Goal: Information Seeking & Learning: Learn about a topic

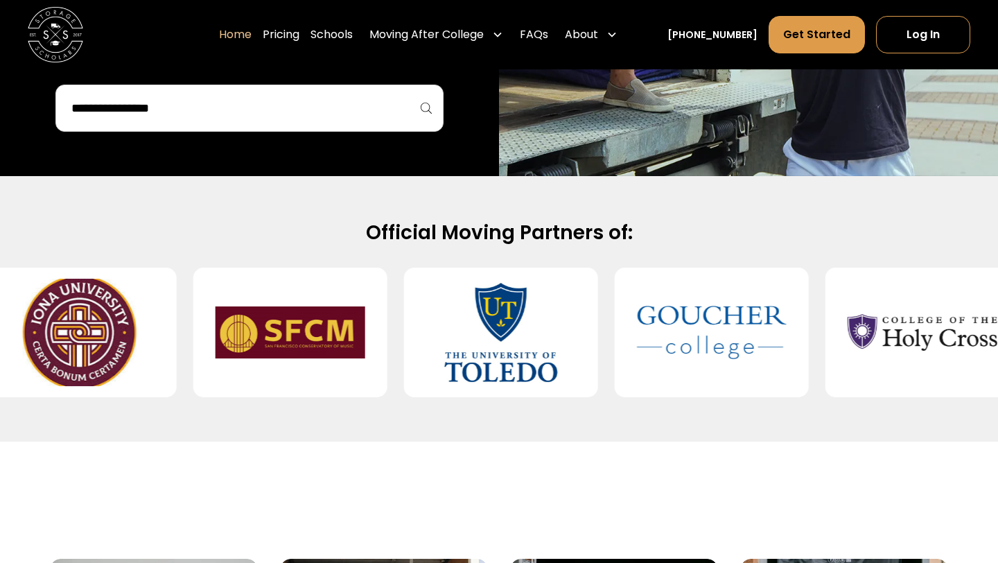
scroll to position [554, 0]
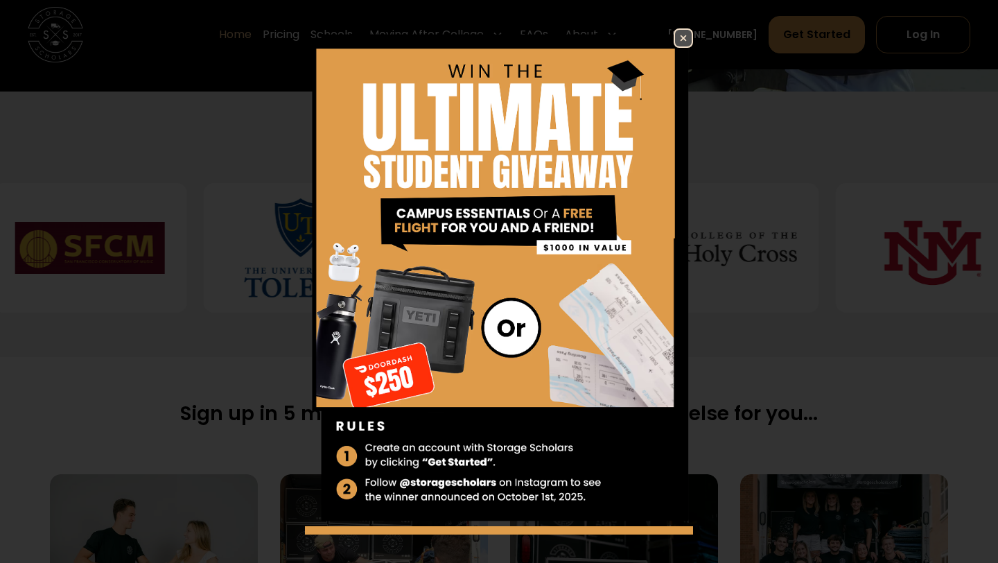
click at [355, 324] on img at bounding box center [499, 277] width 388 height 498
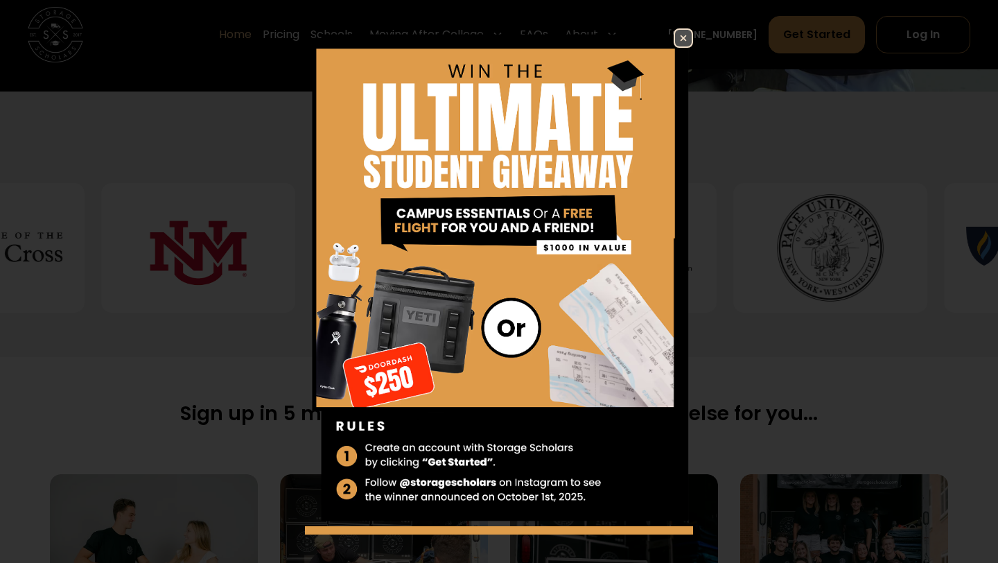
scroll to position [33, 0]
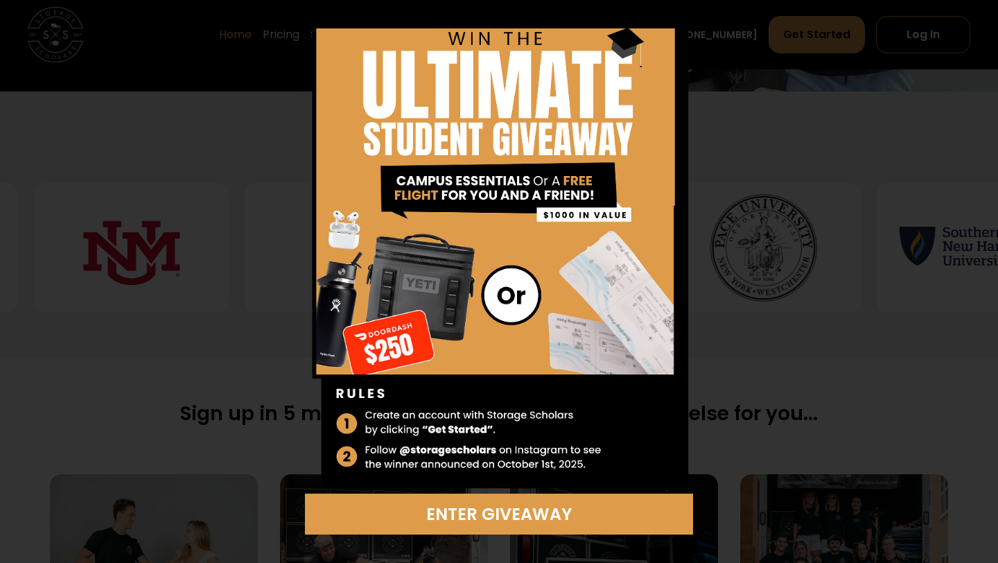
click at [676, 255] on img at bounding box center [499, 245] width 388 height 498
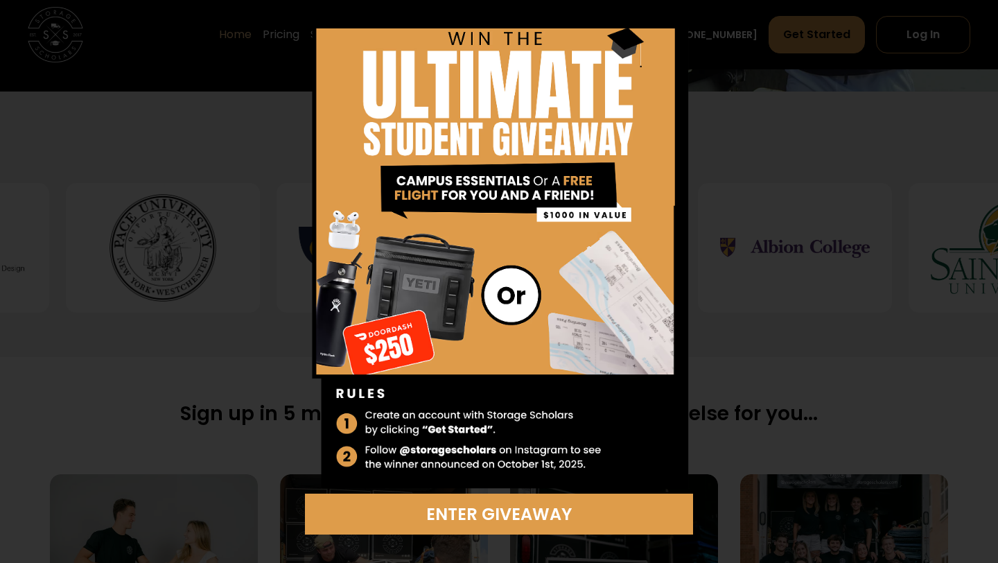
click at [855, 182] on div "Enter Giveaway" at bounding box center [499, 281] width 998 height 563
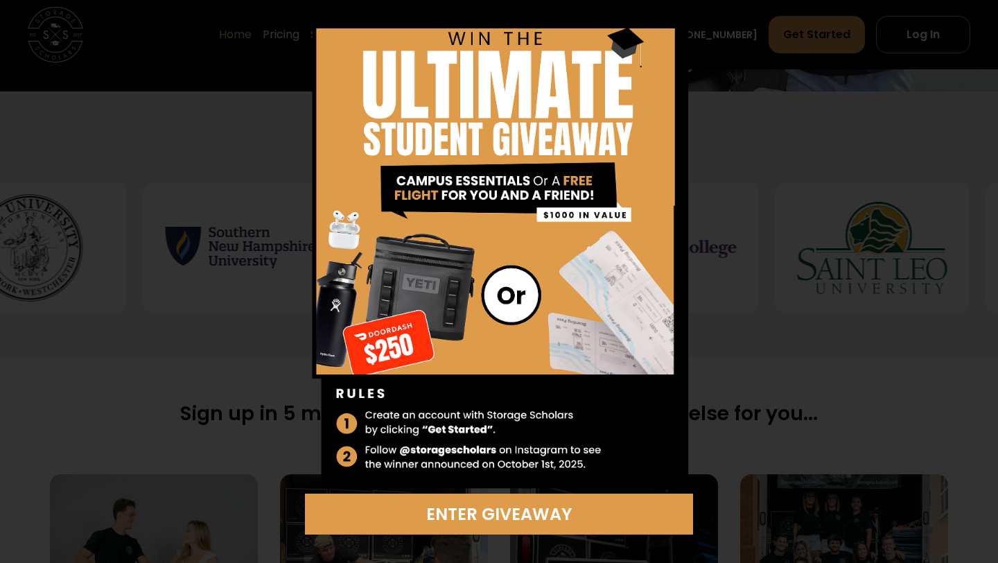
click at [852, 180] on div "Enter Giveaway" at bounding box center [499, 281] width 998 height 563
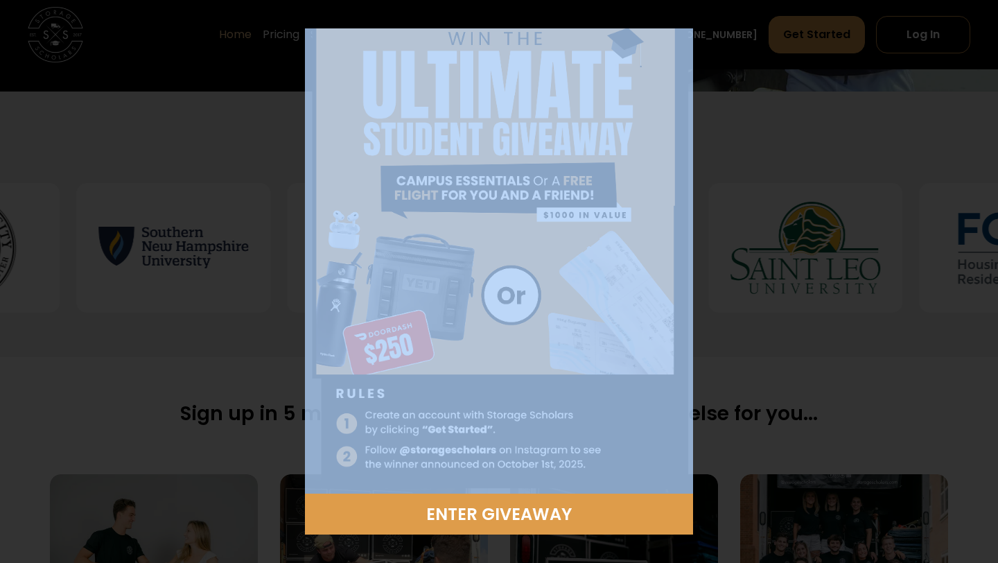
click at [852, 180] on div "Enter Giveaway" at bounding box center [499, 281] width 998 height 563
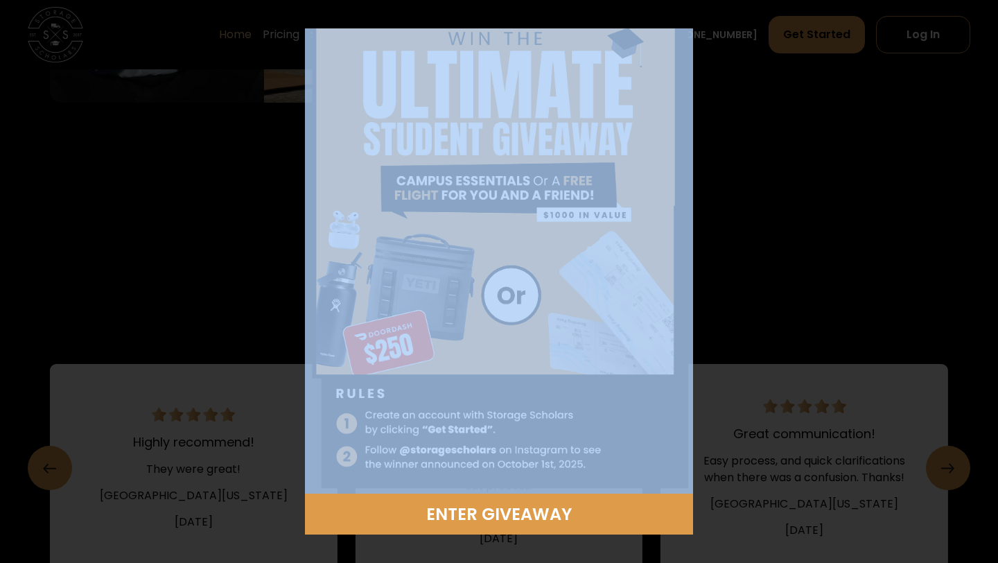
scroll to position [2149, 0]
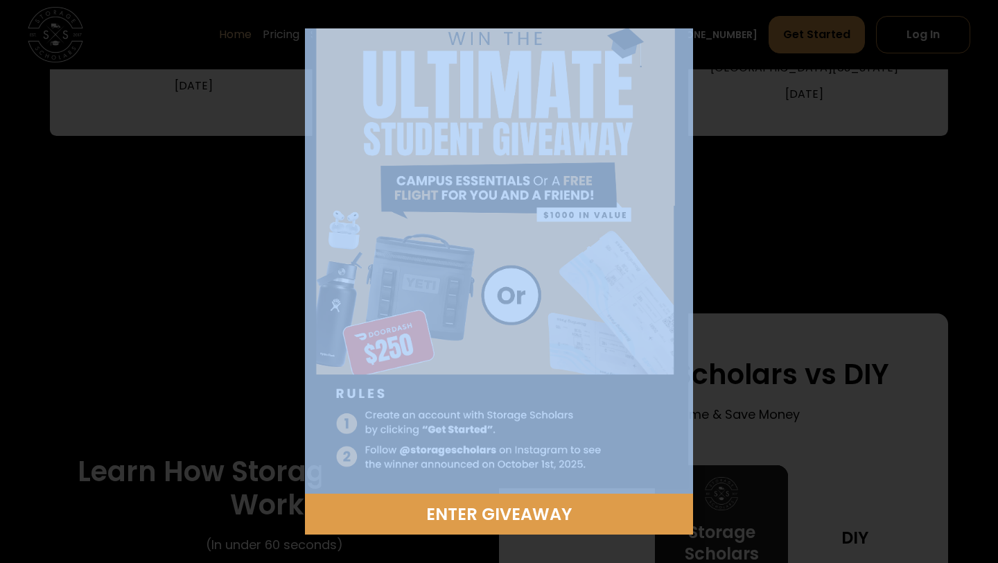
click at [852, 180] on div "Enter Giveaway" at bounding box center [499, 281] width 998 height 563
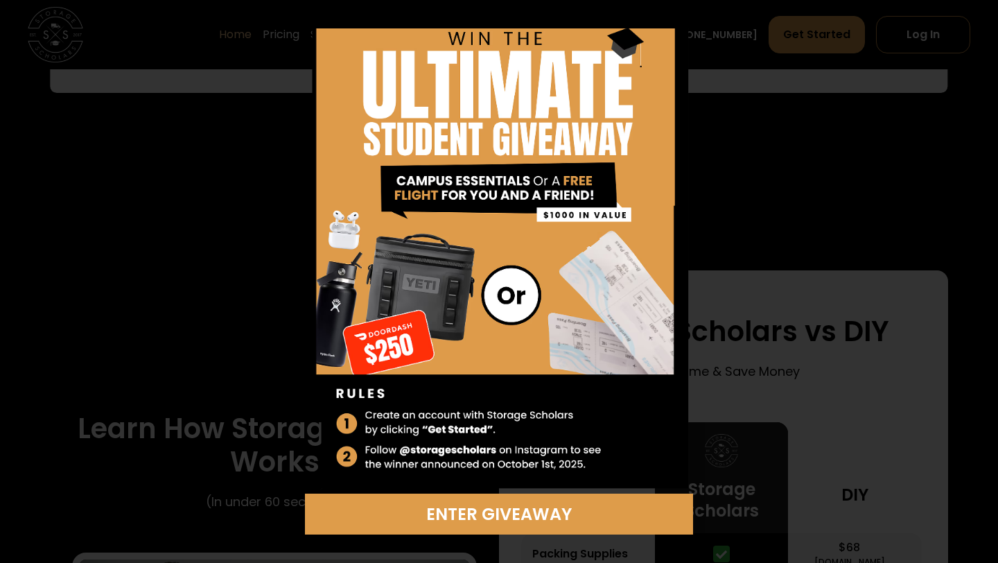
scroll to position [0, 0]
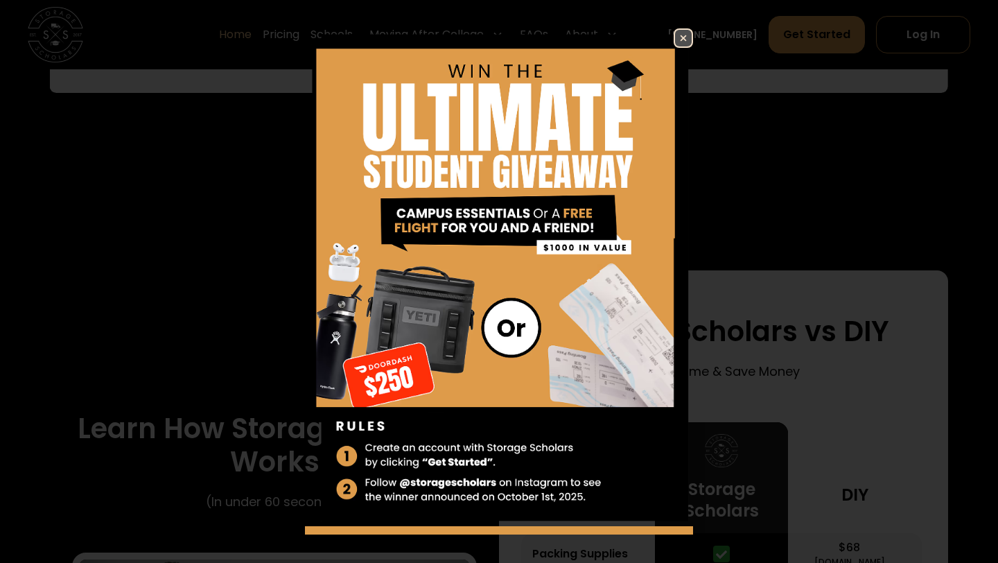
click at [677, 35] on img at bounding box center [683, 38] width 17 height 17
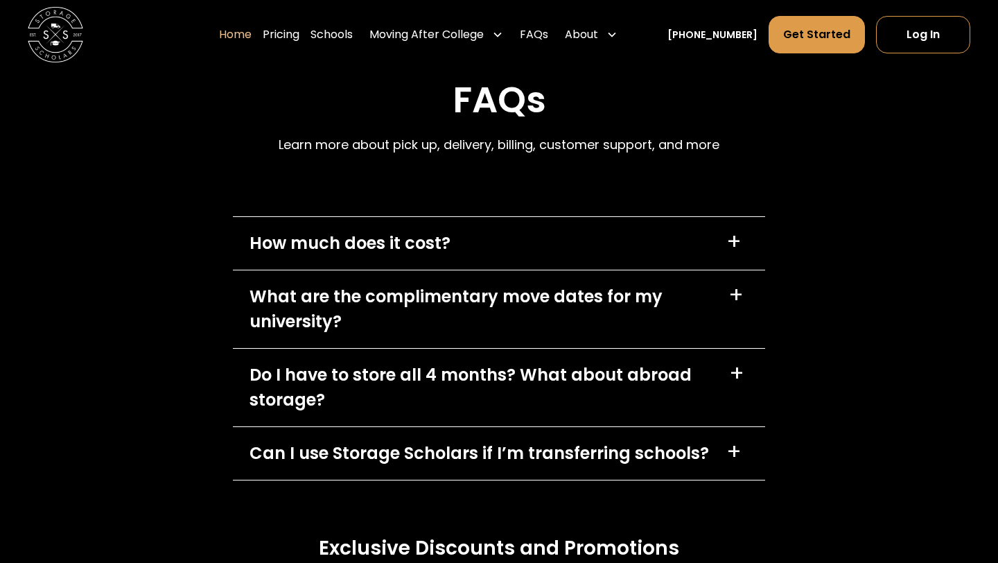
scroll to position [3831, 0]
click at [691, 237] on div "How much does it cost? +" at bounding box center [499, 244] width 532 height 53
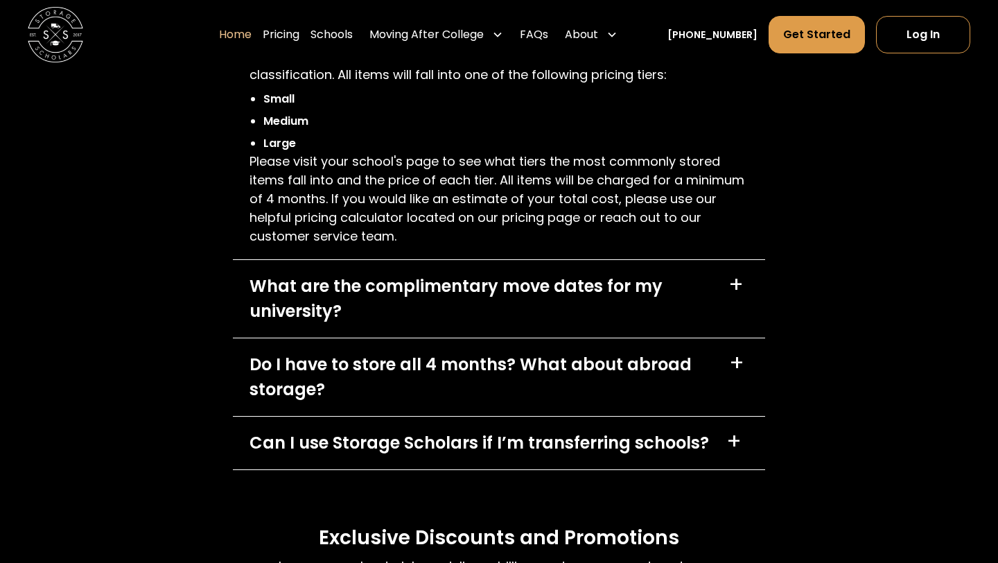
scroll to position [4060, 0]
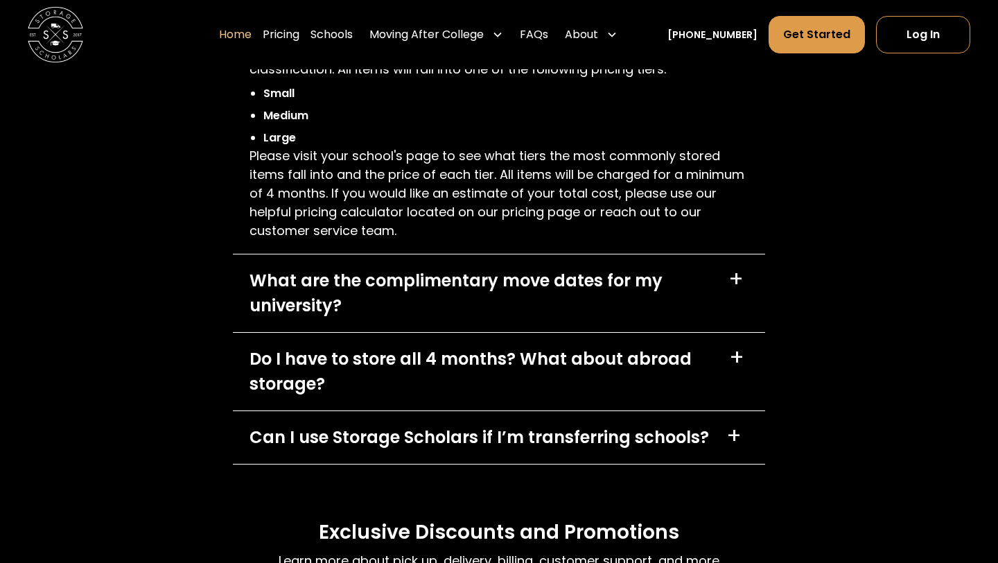
click at [698, 282] on div "What are the complimentary move dates for my university?" at bounding box center [481, 293] width 462 height 50
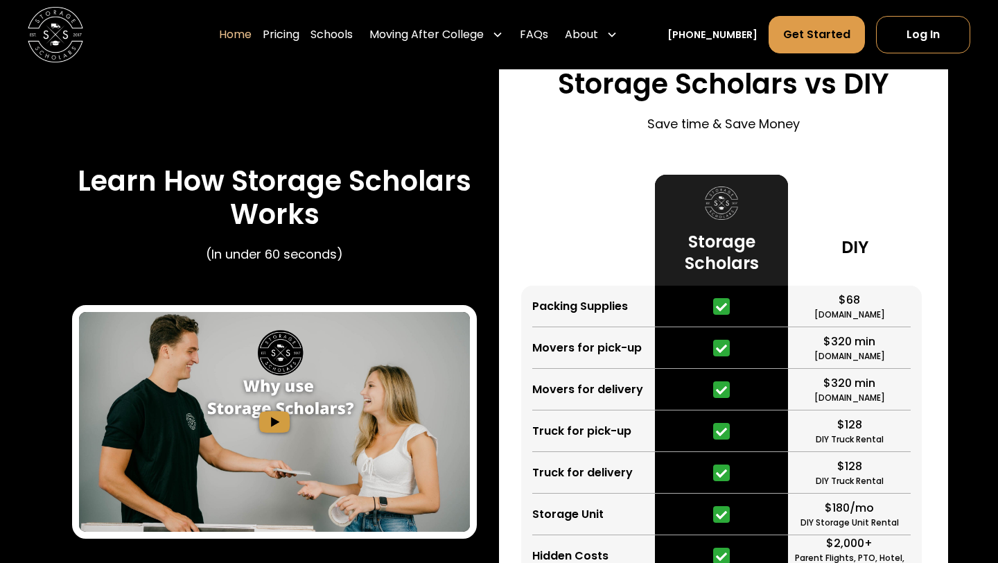
scroll to position [1867, 0]
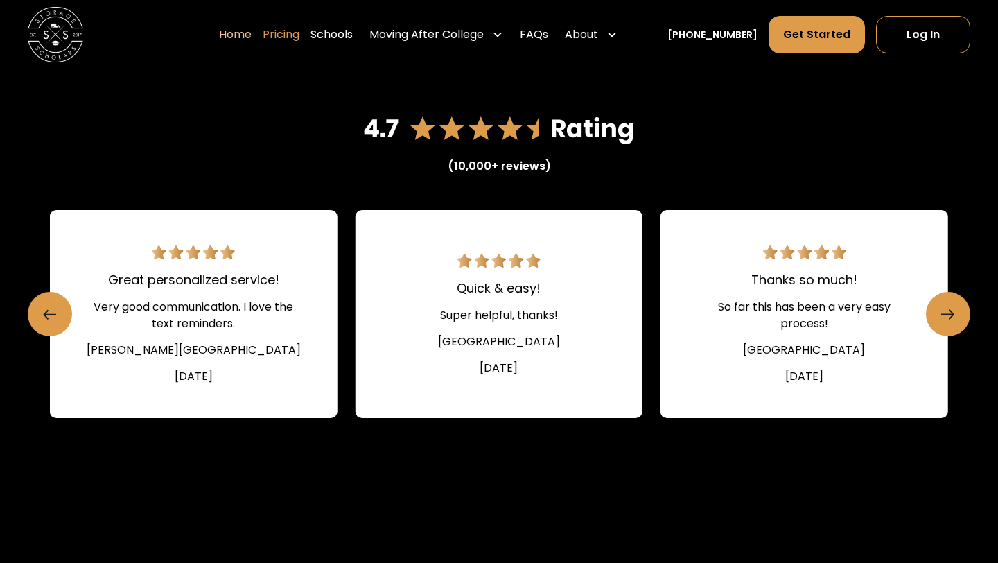
click at [299, 37] on link "Pricing" at bounding box center [281, 34] width 37 height 39
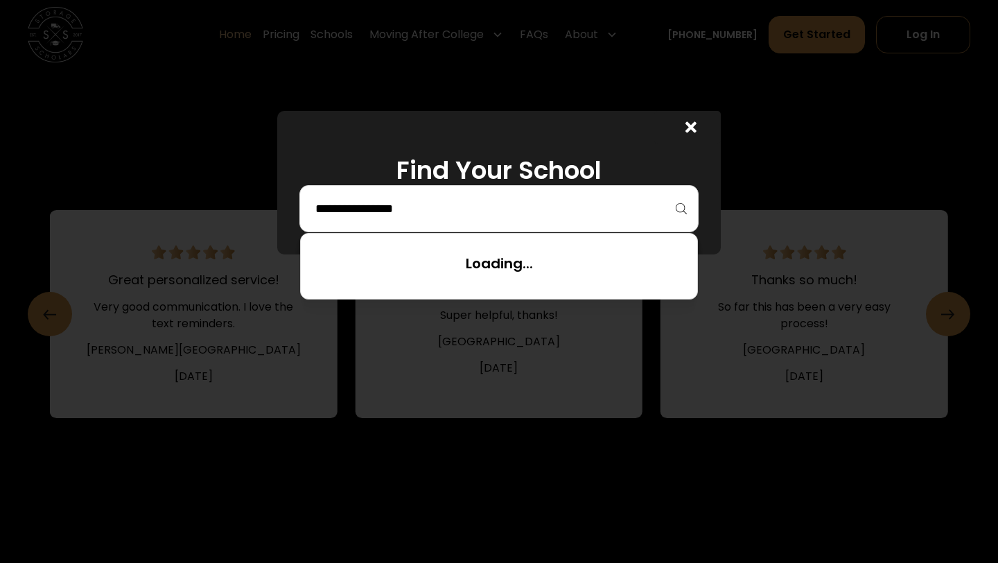
click at [444, 200] on input "search" at bounding box center [499, 209] width 370 height 24
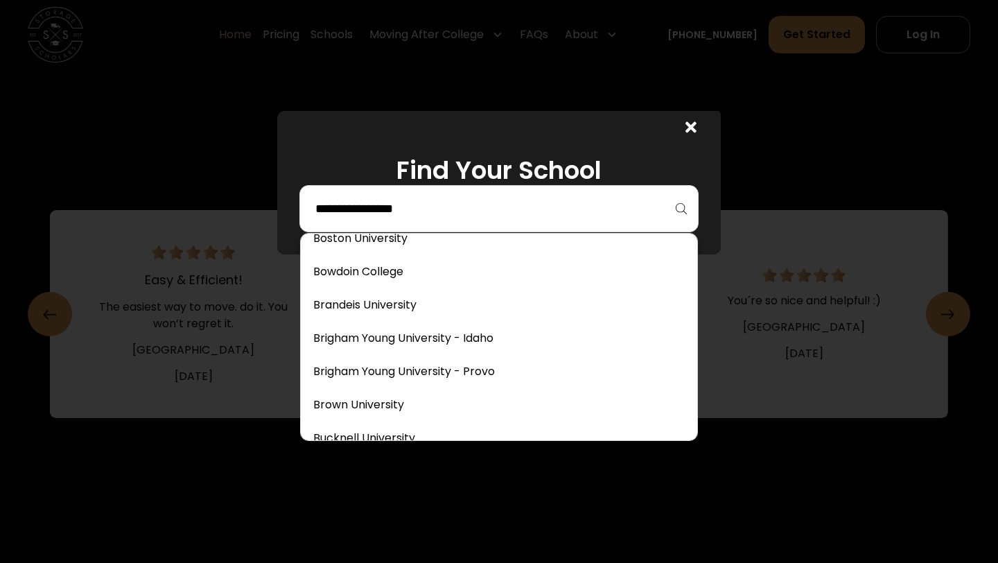
scroll to position [625, 0]
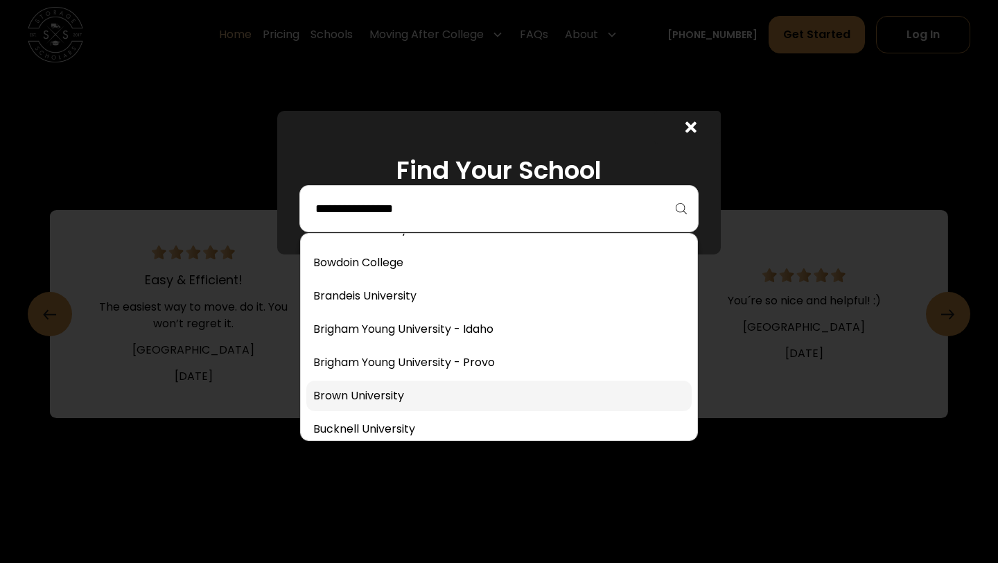
click at [464, 398] on link at bounding box center [498, 396] width 385 height 30
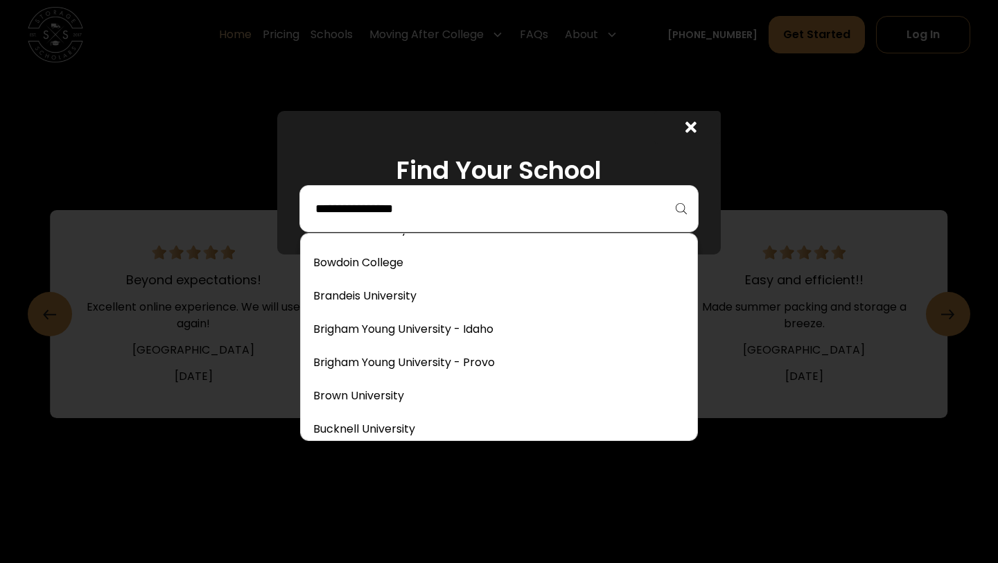
click at [599, 199] on input "search" at bounding box center [499, 209] width 370 height 24
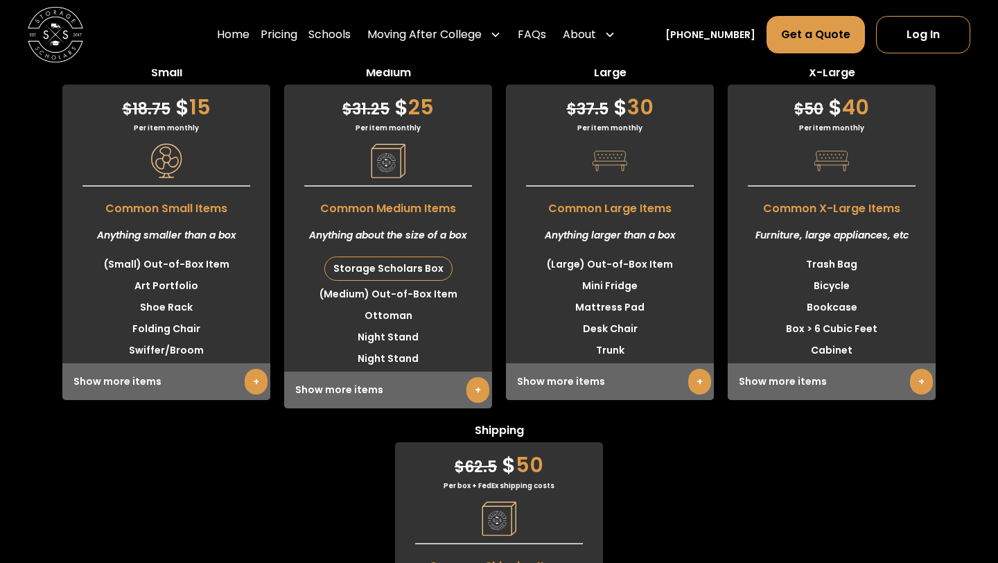
scroll to position [3892, 0]
click at [705, 389] on link "+" at bounding box center [699, 382] width 23 height 26
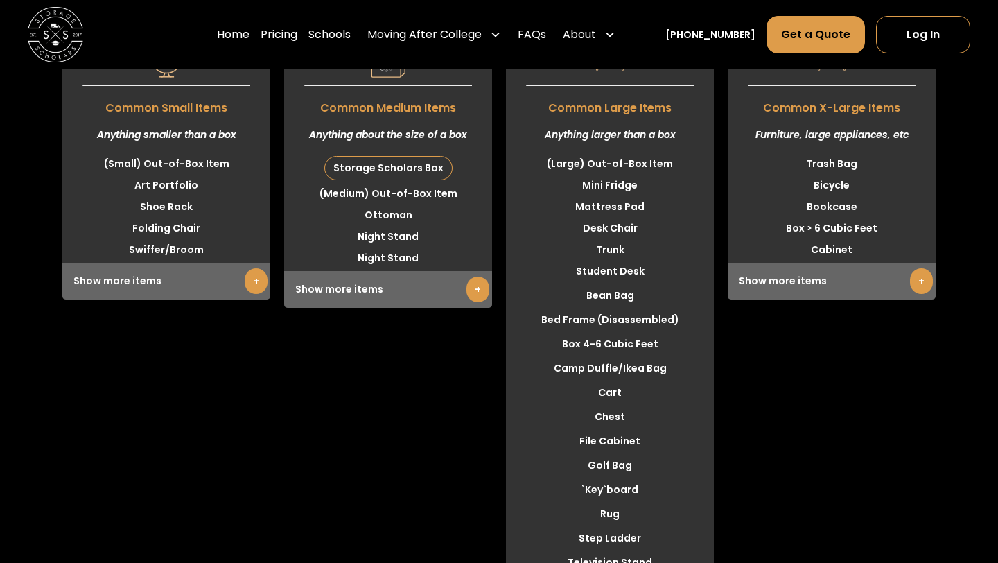
scroll to position [3994, 0]
click at [472, 299] on link "+" at bounding box center [477, 289] width 23 height 26
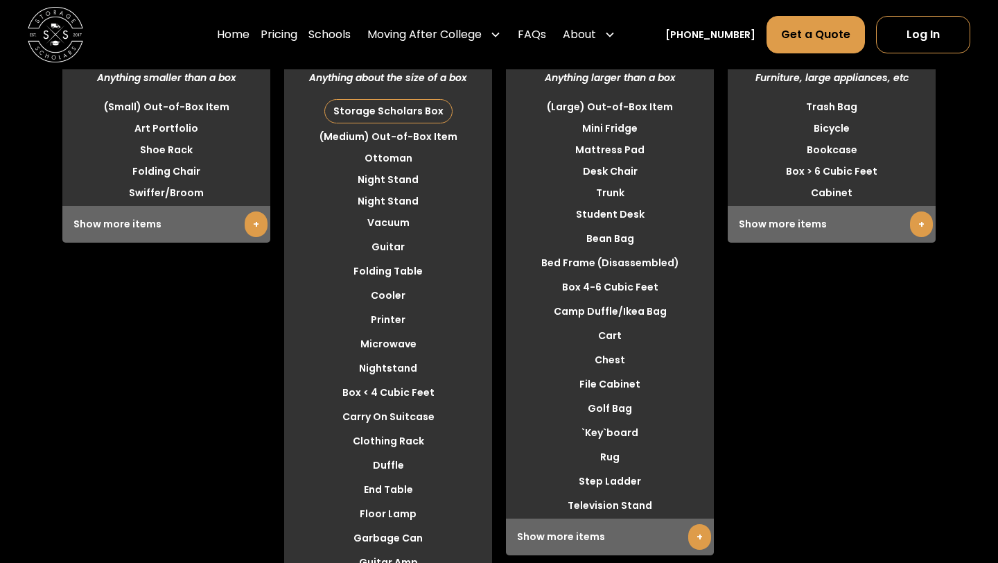
scroll to position [4051, 0]
